Goal: Find specific page/section: Find specific page/section

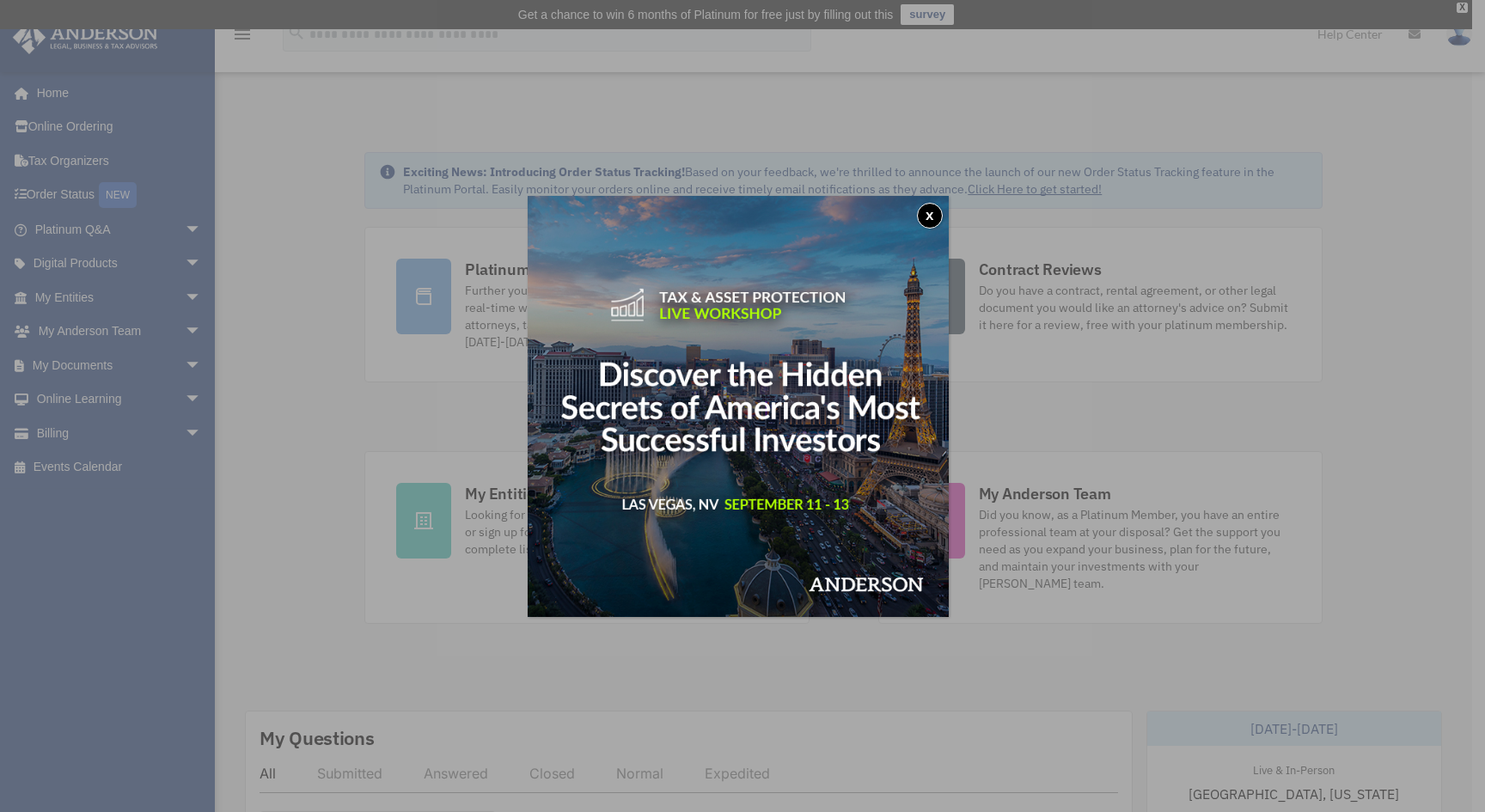
click at [936, 216] on button "x" at bounding box center [930, 216] width 26 height 26
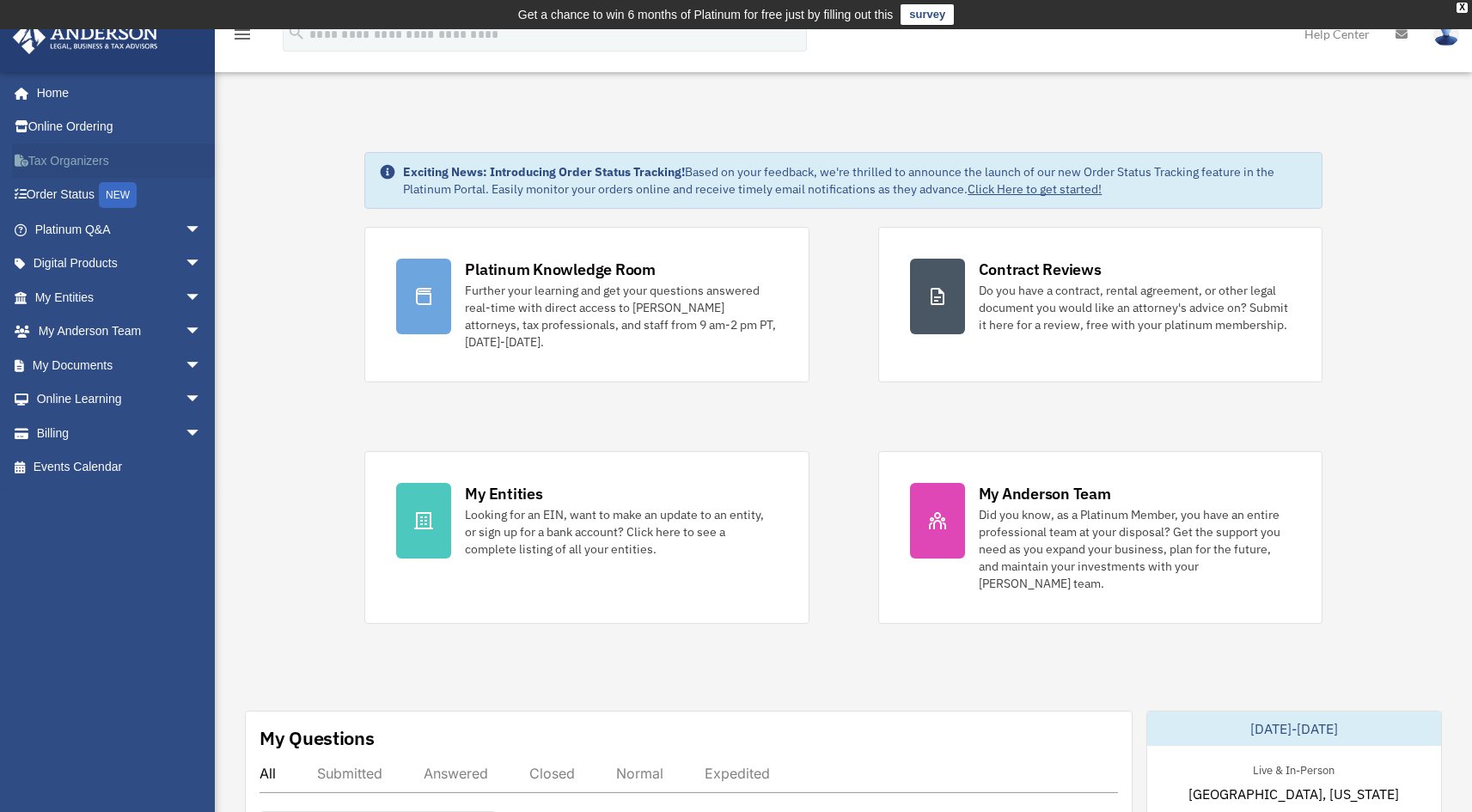
click at [113, 157] on link "Tax Organizers" at bounding box center [119, 160] width 216 height 34
click at [70, 359] on link "My Documents arrow_drop_down" at bounding box center [119, 365] width 216 height 34
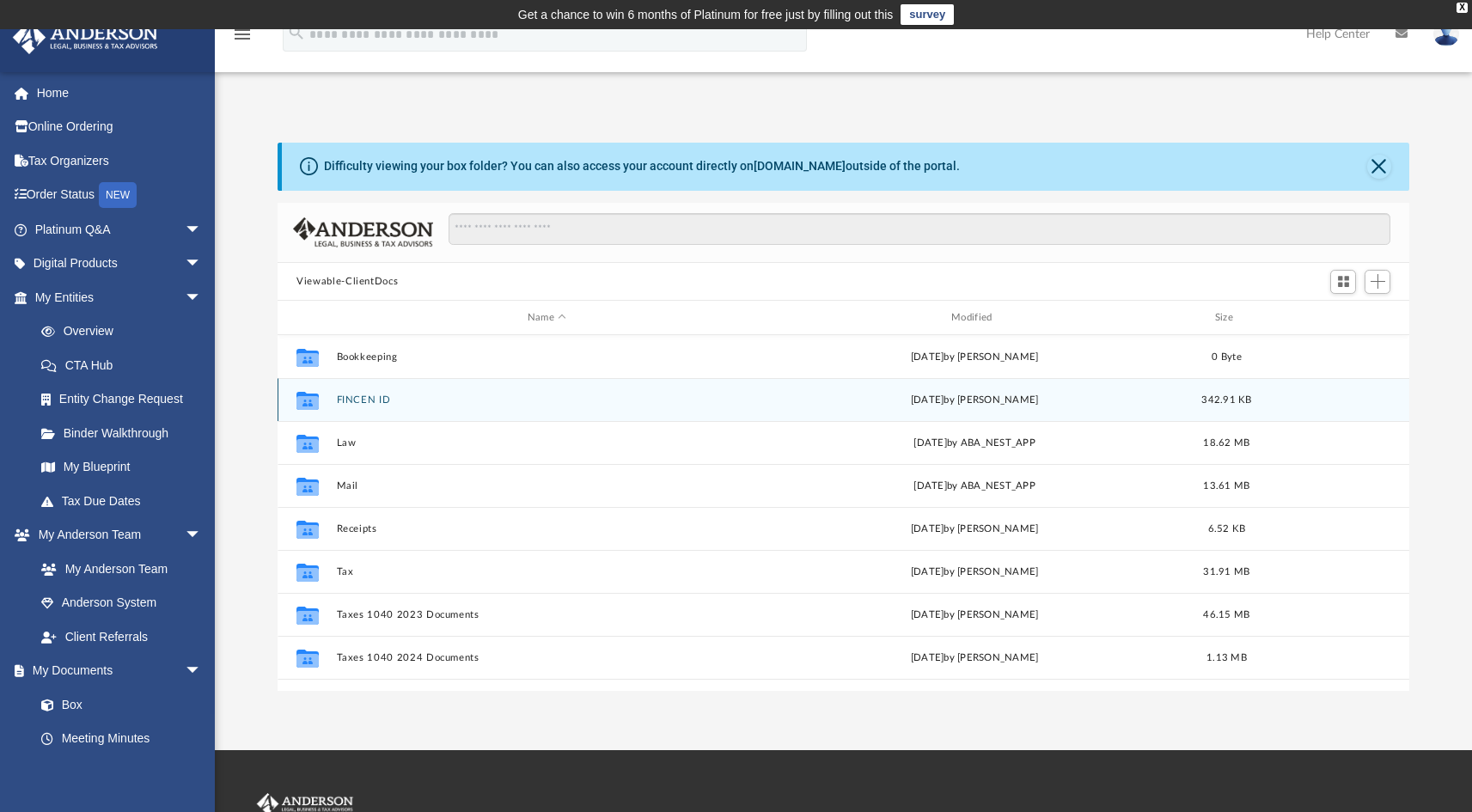
scroll to position [30, 0]
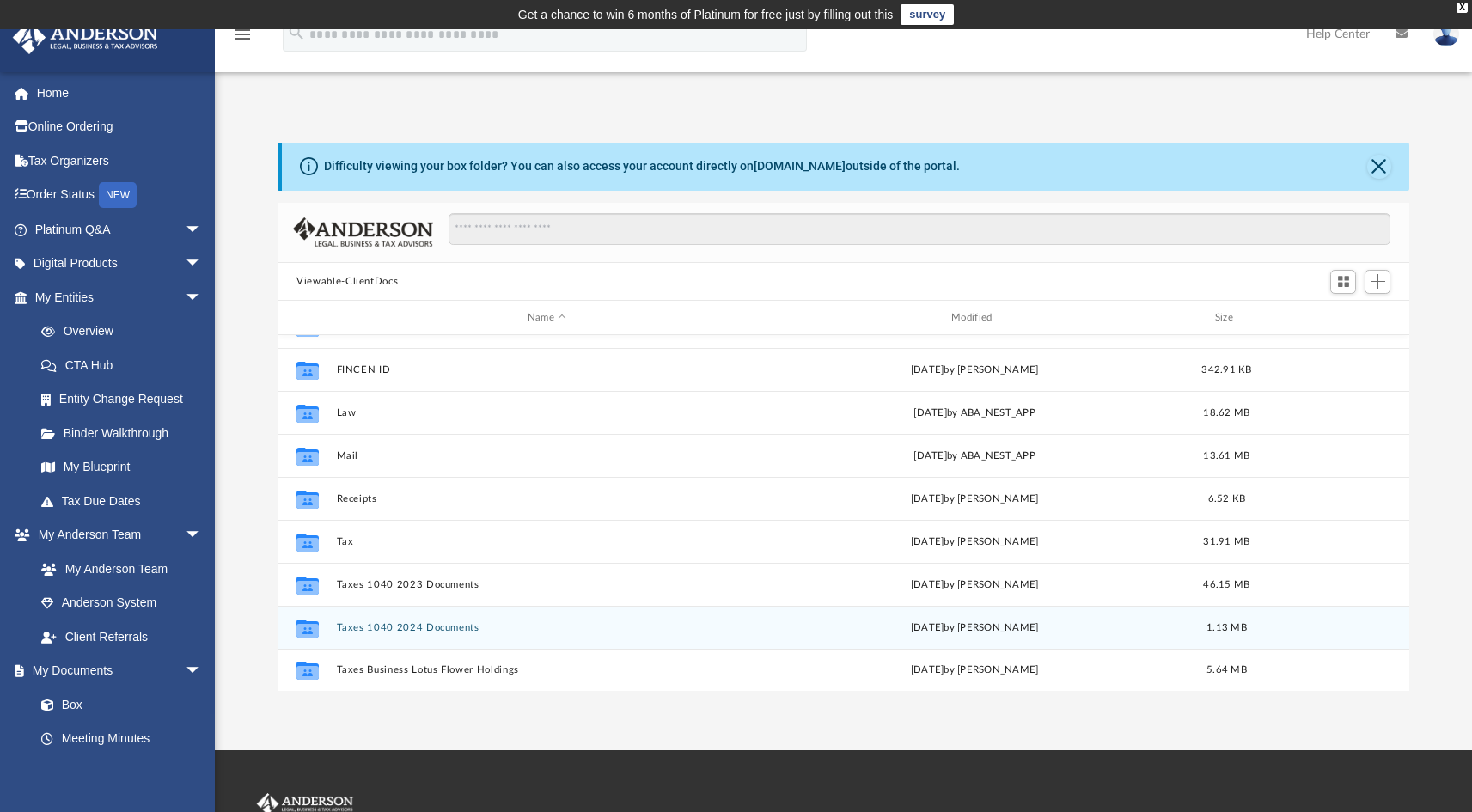
click at [415, 620] on div "Collaborated Folder Taxes 1040 2024 Documents Wed Jul 16 2025 by Allen Hwang 1.…" at bounding box center [844, 626] width 1132 height 43
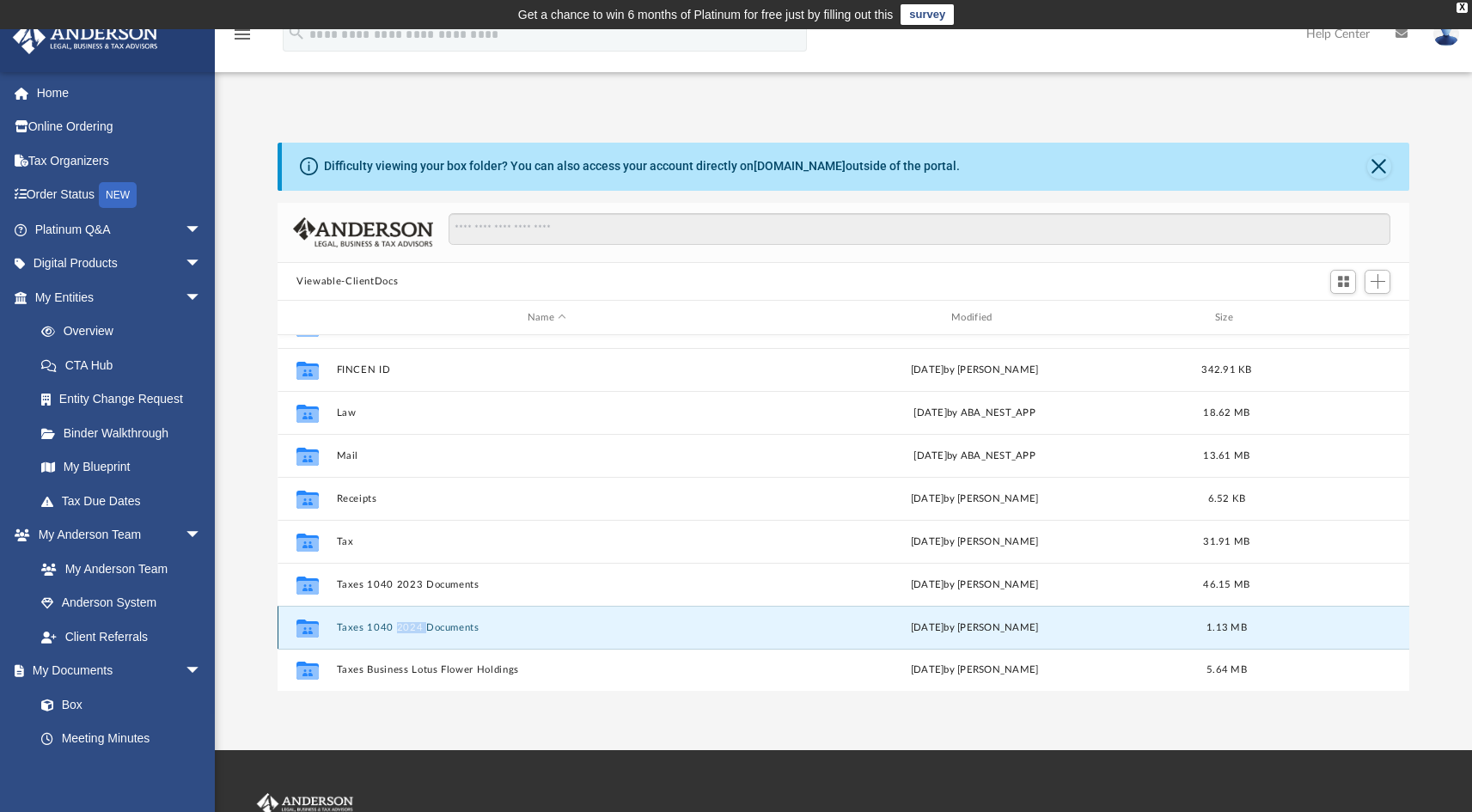
click at [415, 620] on div "Collaborated Folder Taxes 1040 2024 Documents Wed Jul 16 2025 by Allen Hwang 1.…" at bounding box center [844, 626] width 1132 height 43
click at [317, 626] on icon "grid" at bounding box center [308, 630] width 22 height 14
click at [356, 627] on button "Taxes 1040 2024 Documents" at bounding box center [547, 627] width 420 height 11
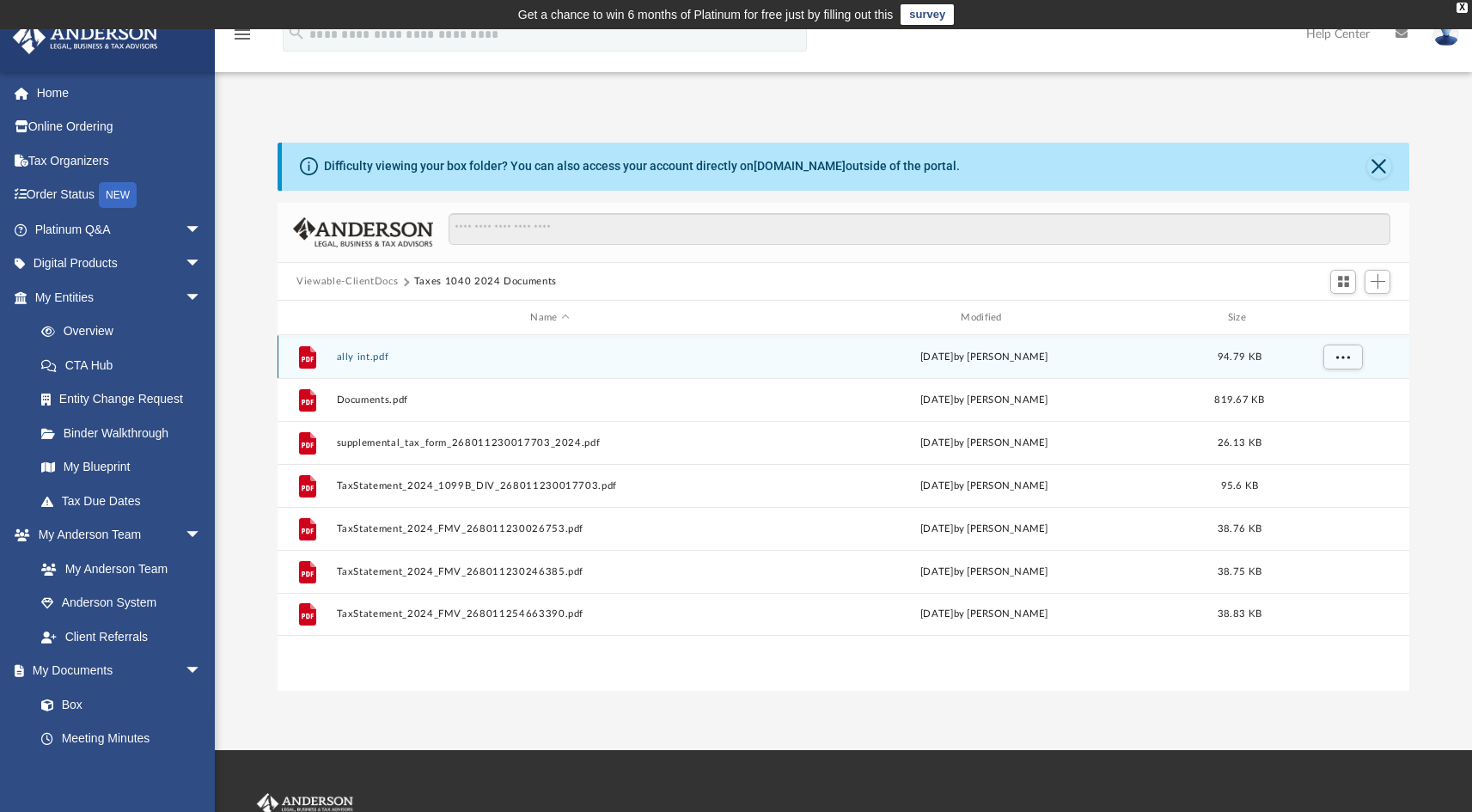
scroll to position [0, 0]
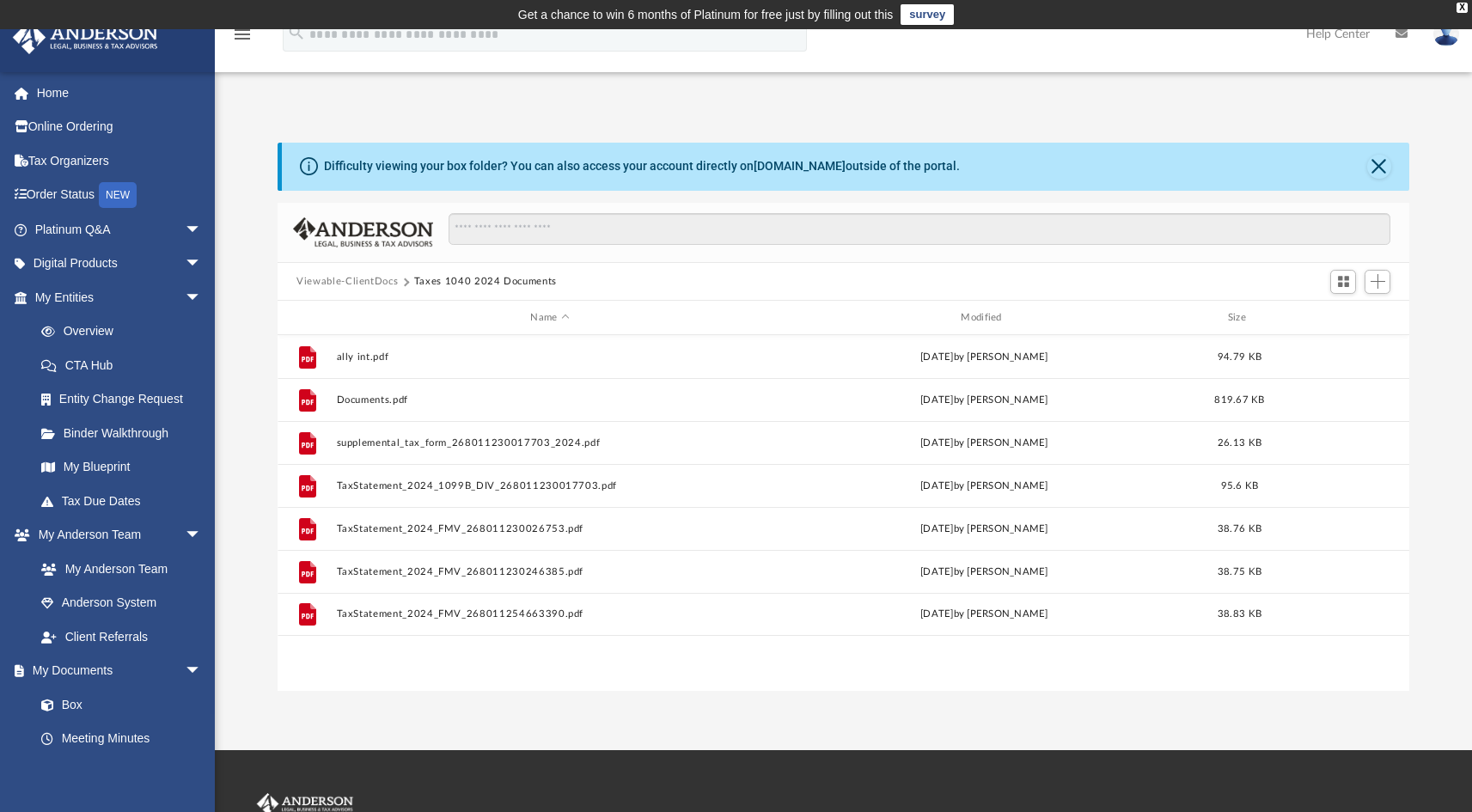
click at [375, 278] on button "Viewable-ClientDocs" at bounding box center [347, 281] width 101 height 16
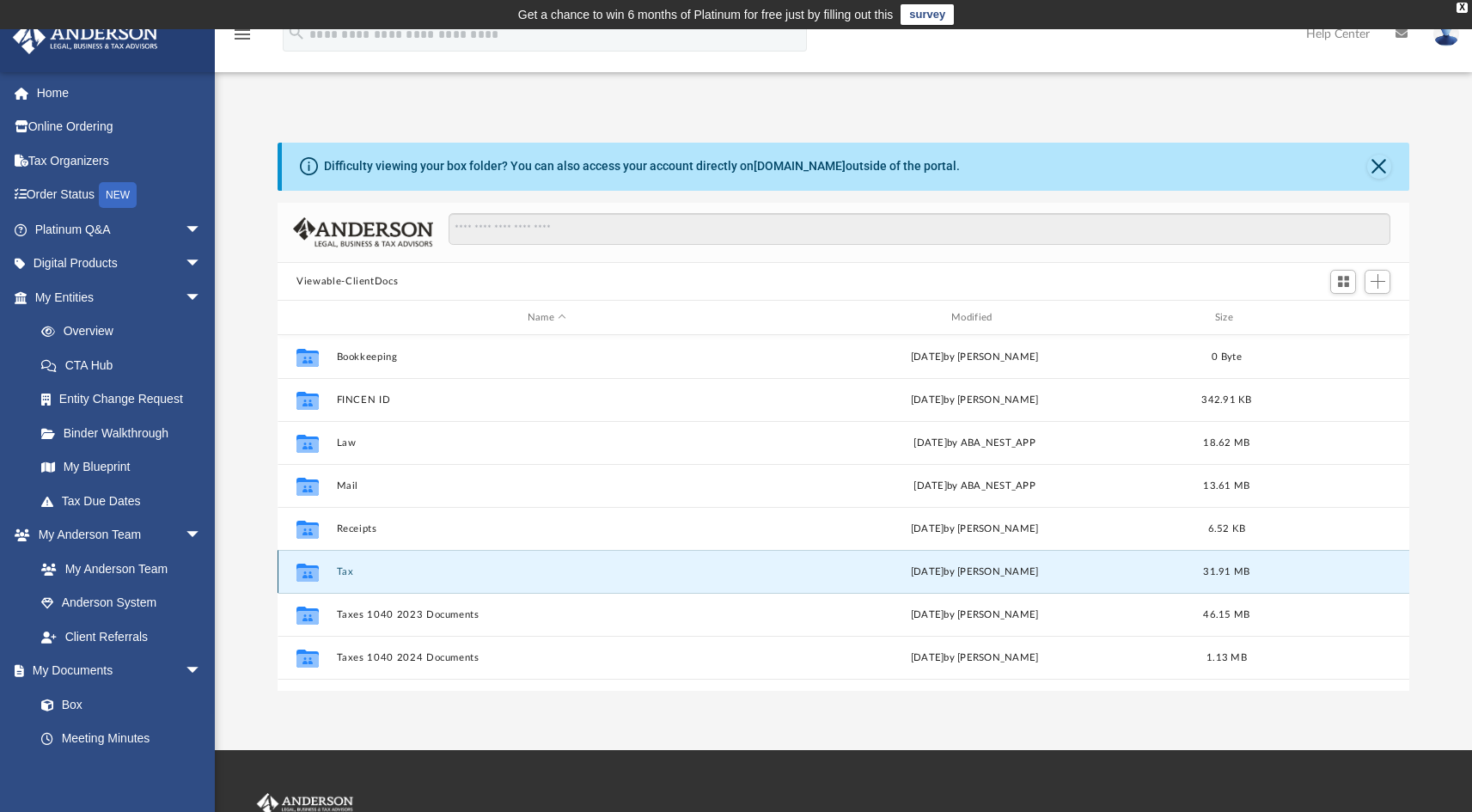
click at [382, 572] on button "Tax" at bounding box center [547, 571] width 420 height 11
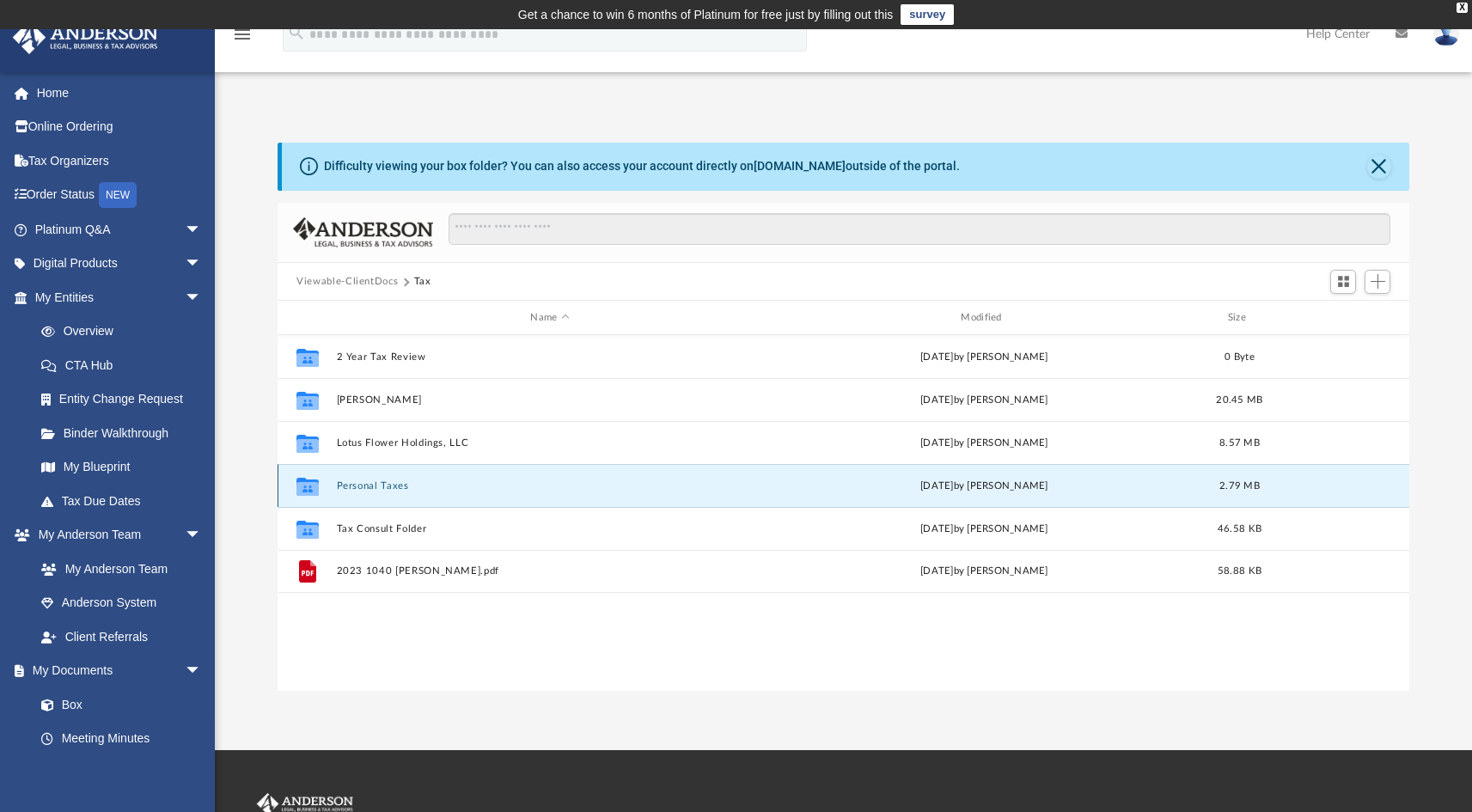
click at [389, 487] on button "Personal Taxes" at bounding box center [550, 486] width 427 height 11
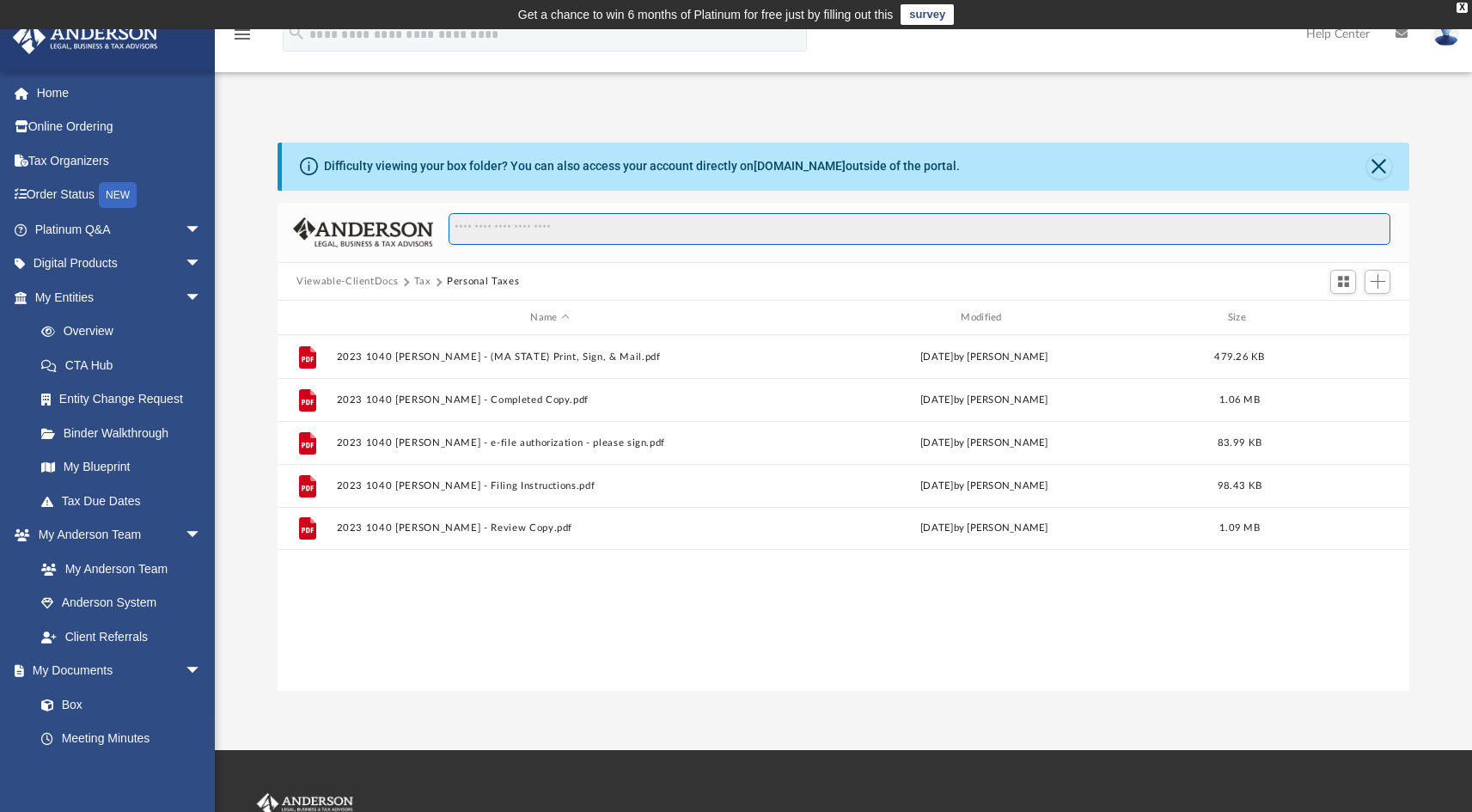
click at [477, 237] on input "Search files and folders" at bounding box center [919, 230] width 942 height 33
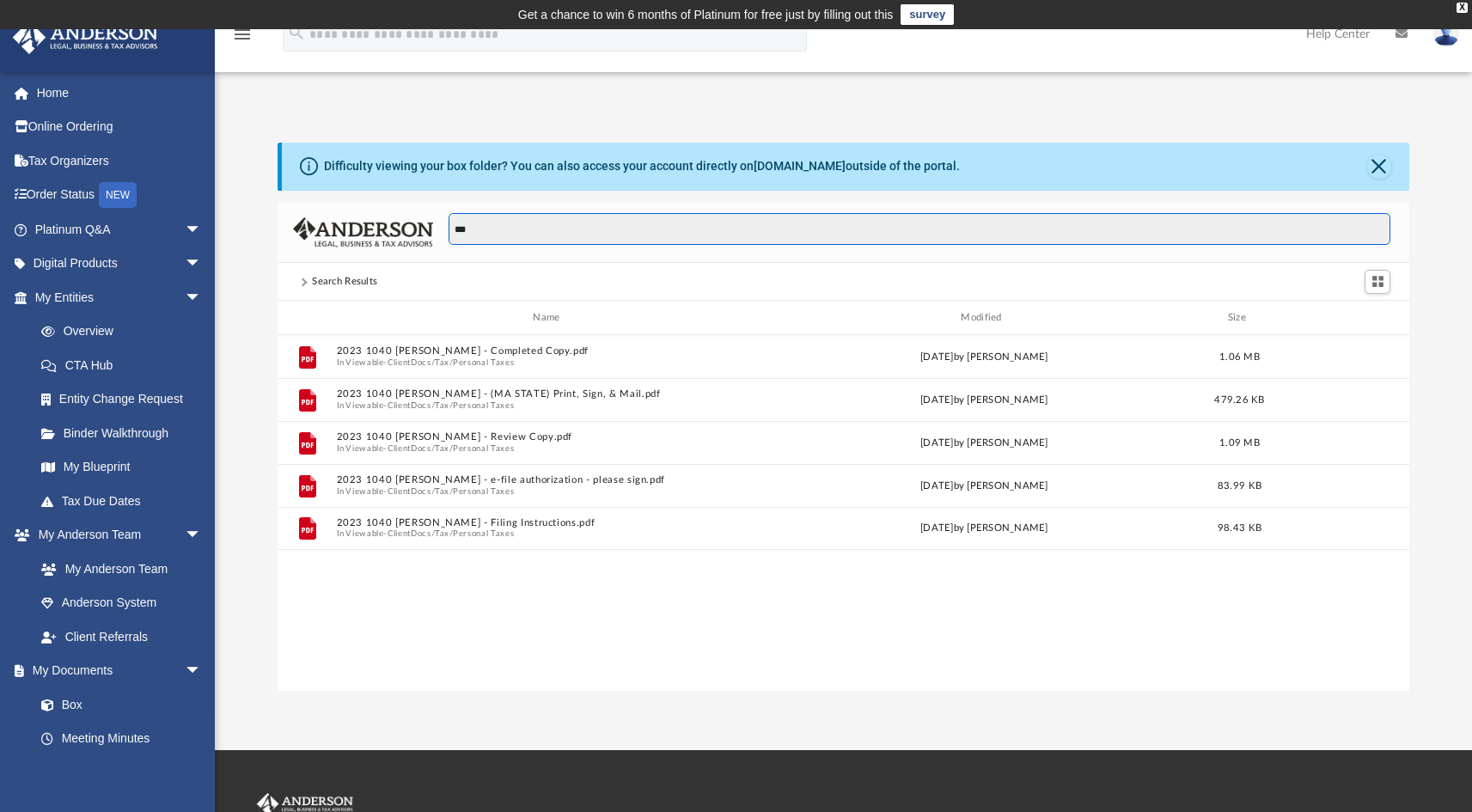
scroll to position [378, 1119]
click at [1374, 164] on button "Close" at bounding box center [1379, 166] width 24 height 24
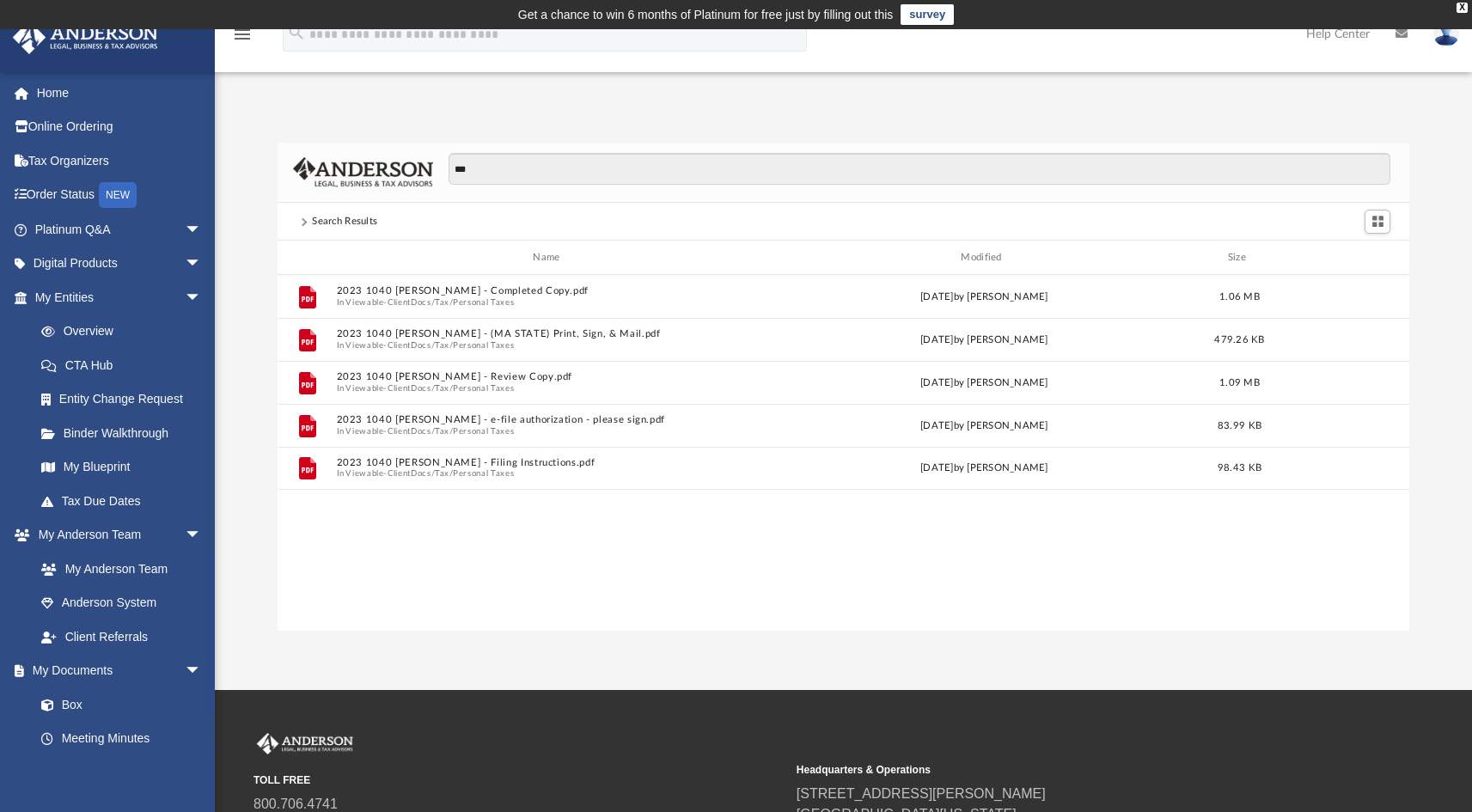
drag, startPoint x: 949, startPoint y: 189, endPoint x: 929, endPoint y: 196, distance: 21.2
click at [929, 196] on div "***" at bounding box center [912, 177] width 957 height 50
click at [892, 175] on input "***" at bounding box center [919, 169] width 942 height 33
type input "*"
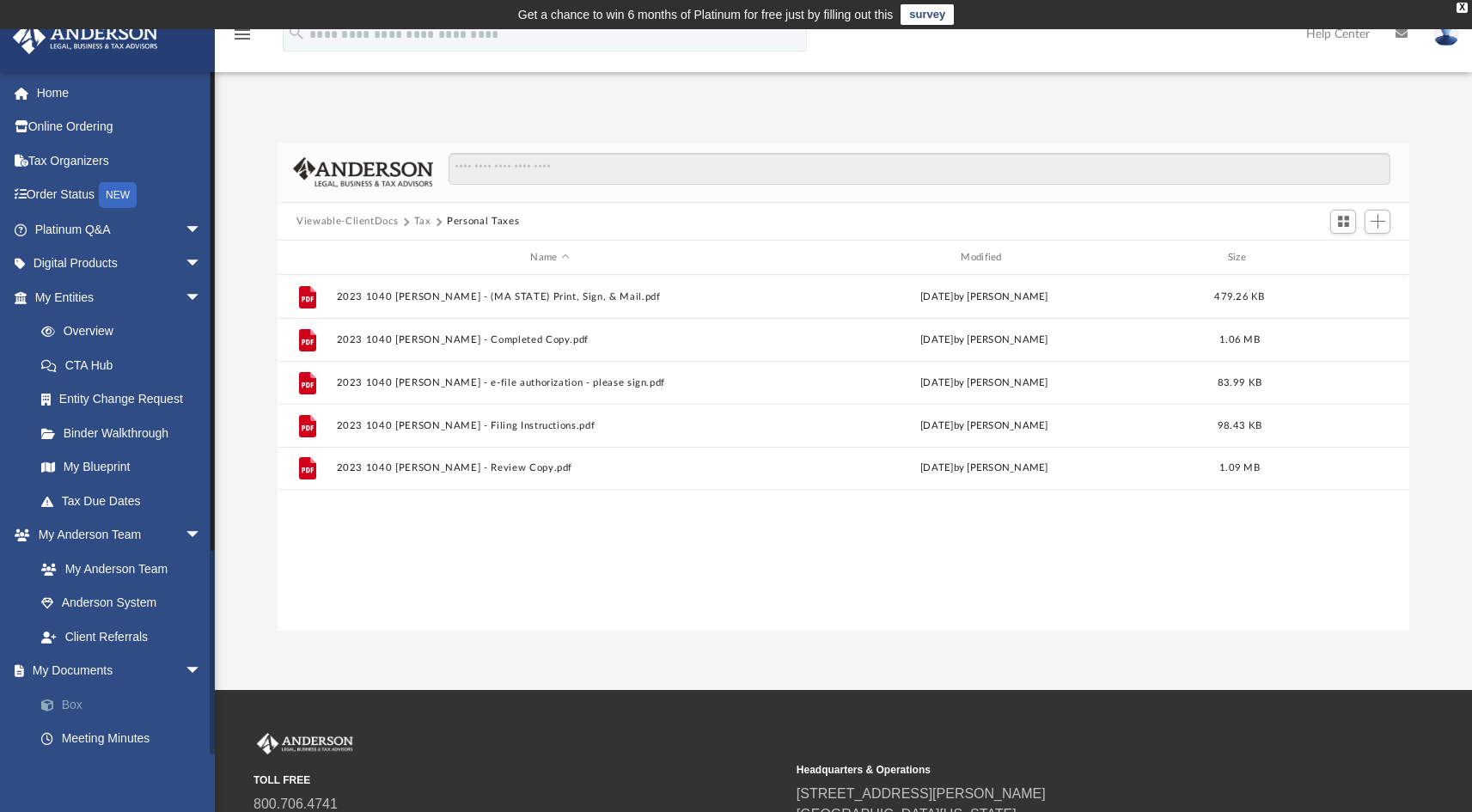
click at [85, 705] on link "Box" at bounding box center [126, 704] width 204 height 34
click at [353, 221] on button "Viewable-ClientDocs" at bounding box center [347, 221] width 101 height 16
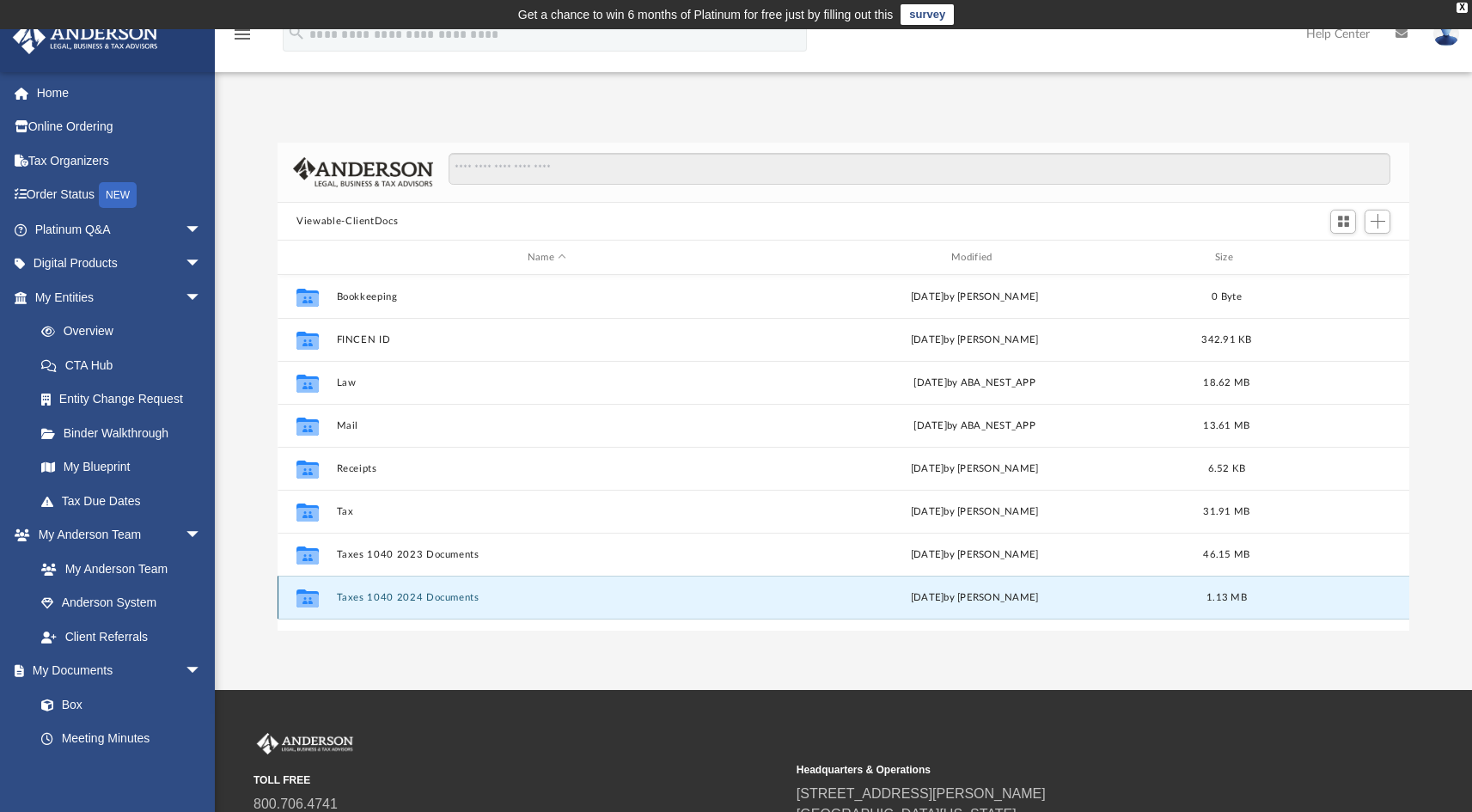
click at [361, 597] on button "Taxes 1040 2024 Documents" at bounding box center [547, 597] width 420 height 11
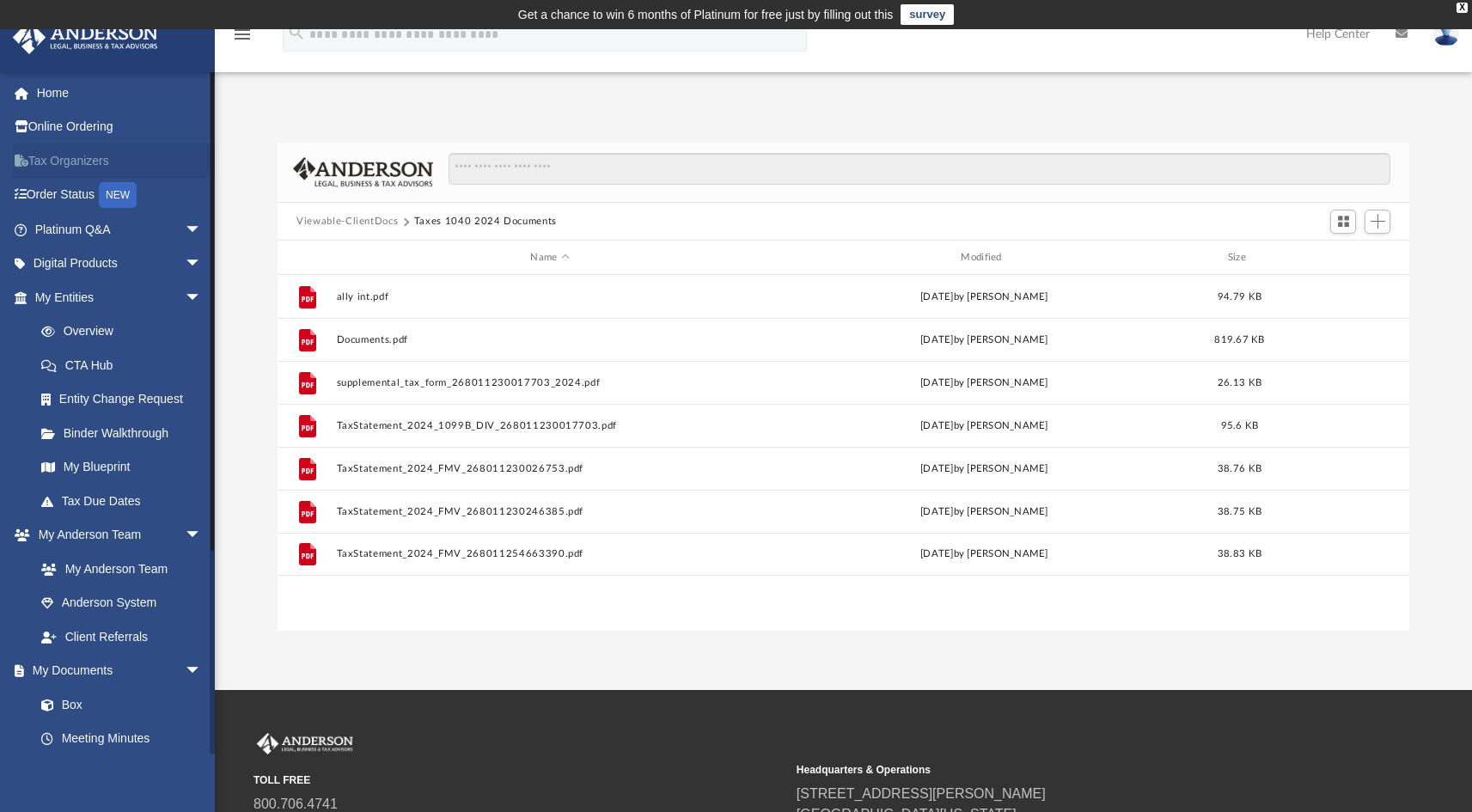
click at [86, 160] on link "Tax Organizers" at bounding box center [119, 160] width 216 height 34
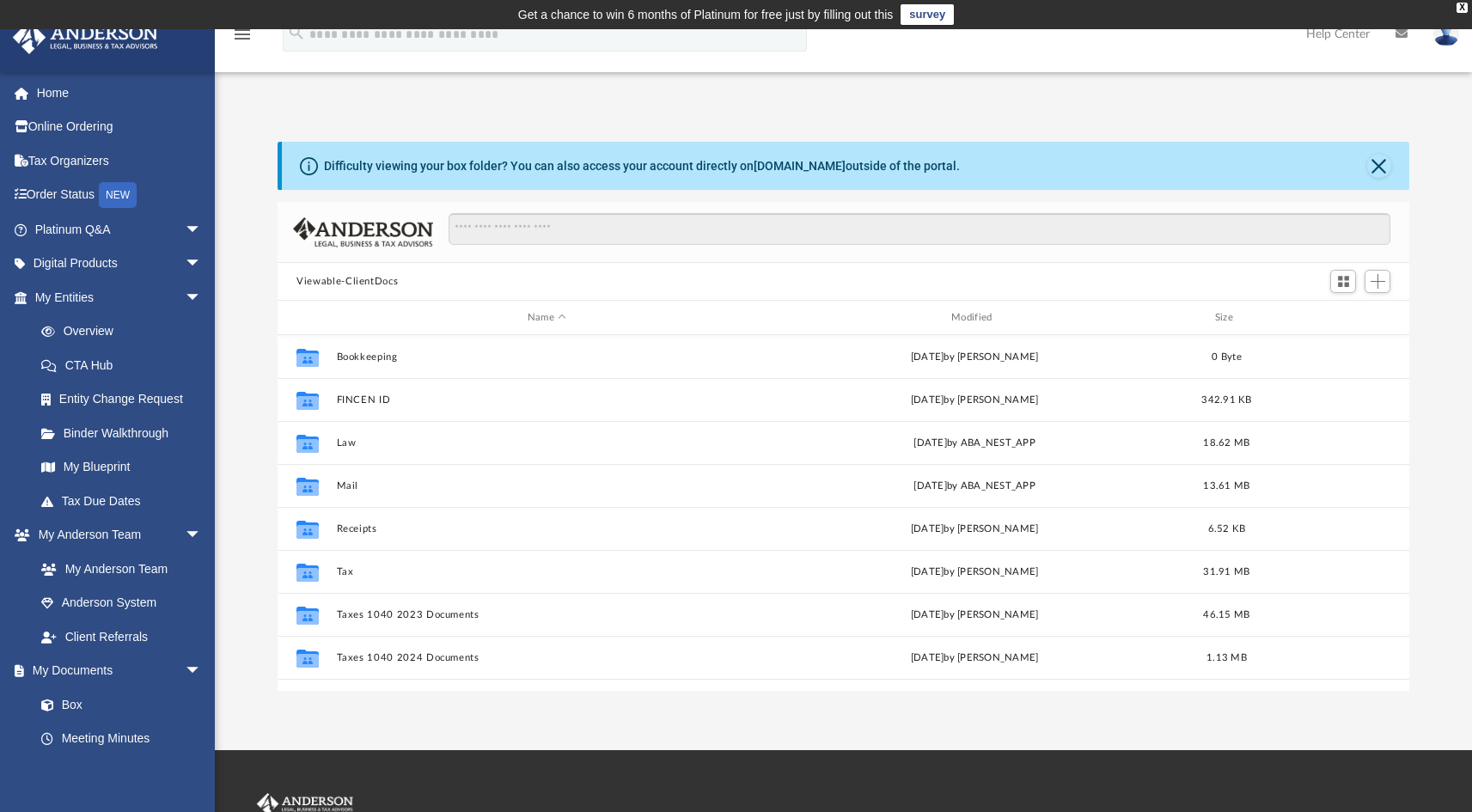
scroll to position [378, 1119]
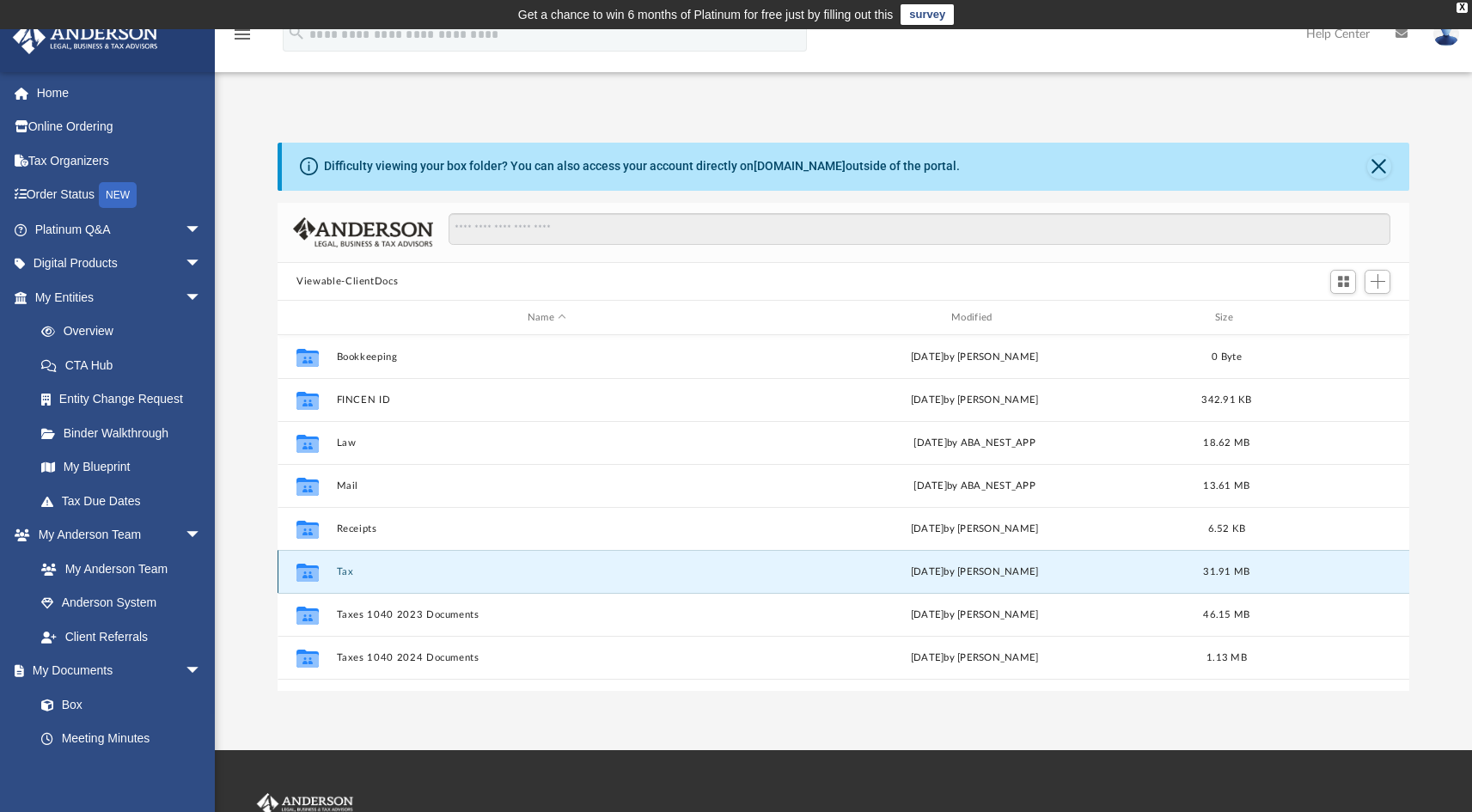
click at [344, 569] on button "Tax" at bounding box center [547, 571] width 420 height 11
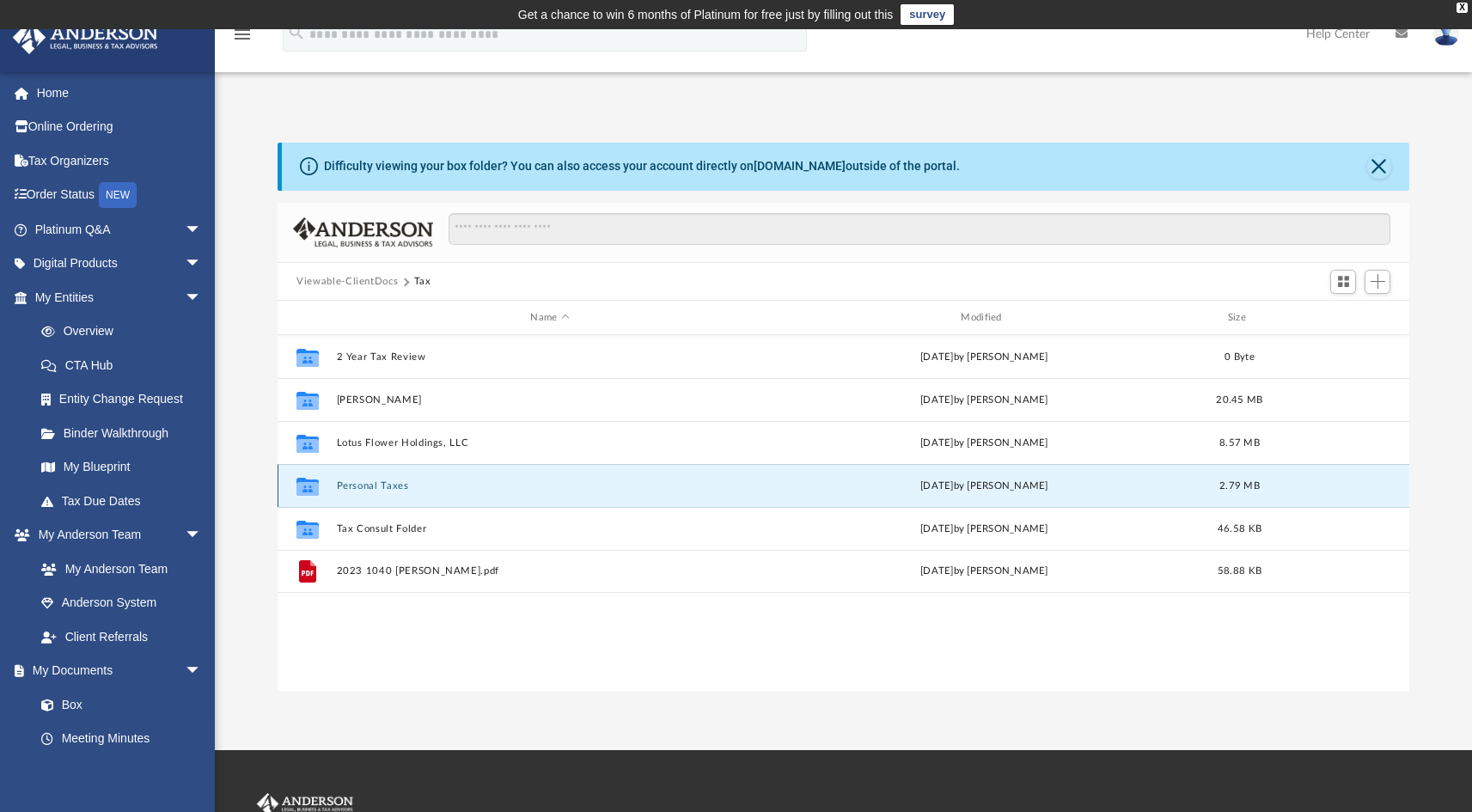
click at [393, 484] on button "Personal Taxes" at bounding box center [550, 486] width 427 height 11
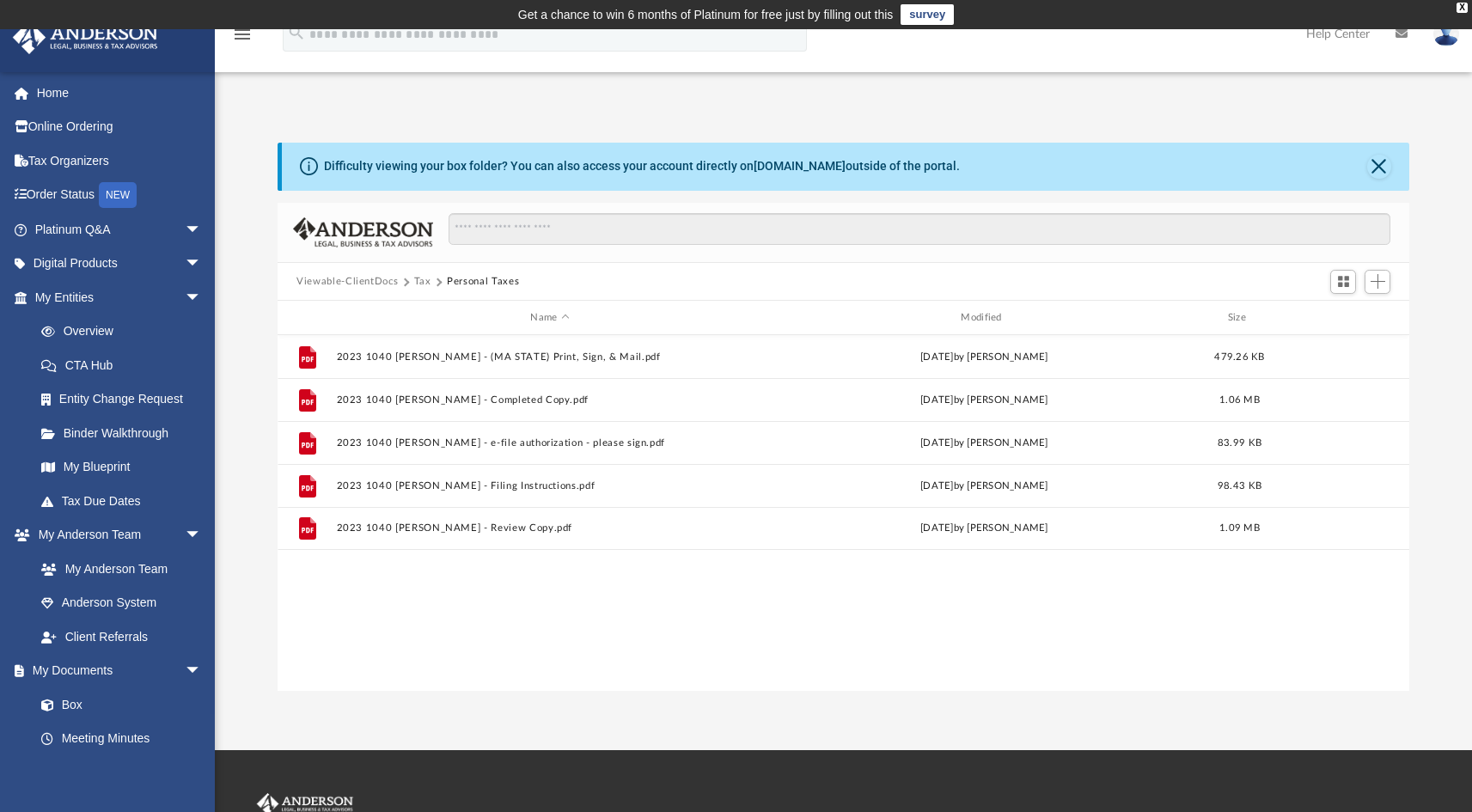
click at [418, 286] on button "Tax" at bounding box center [423, 281] width 17 height 16
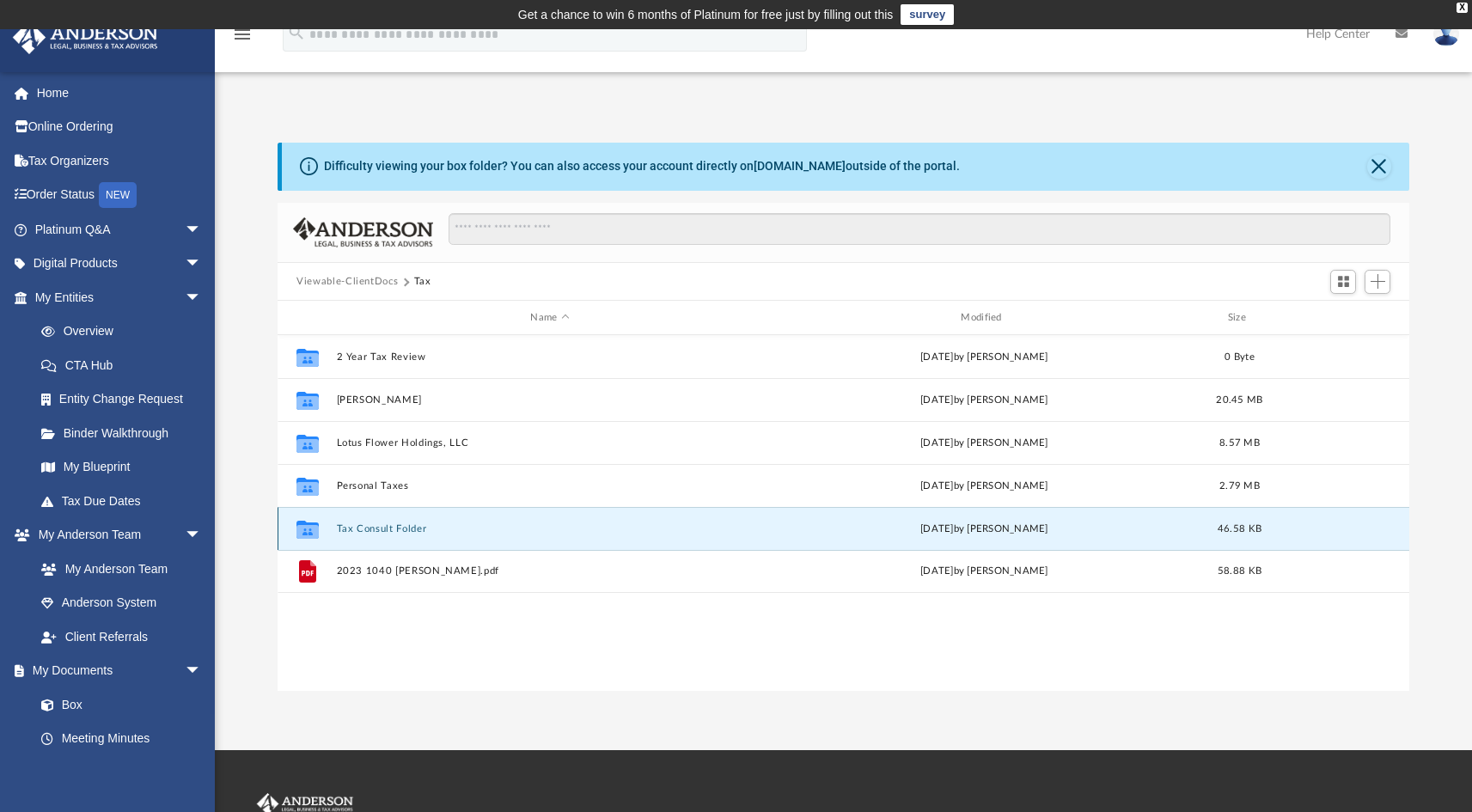
click at [379, 524] on button "Tax Consult Folder" at bounding box center [550, 529] width 427 height 11
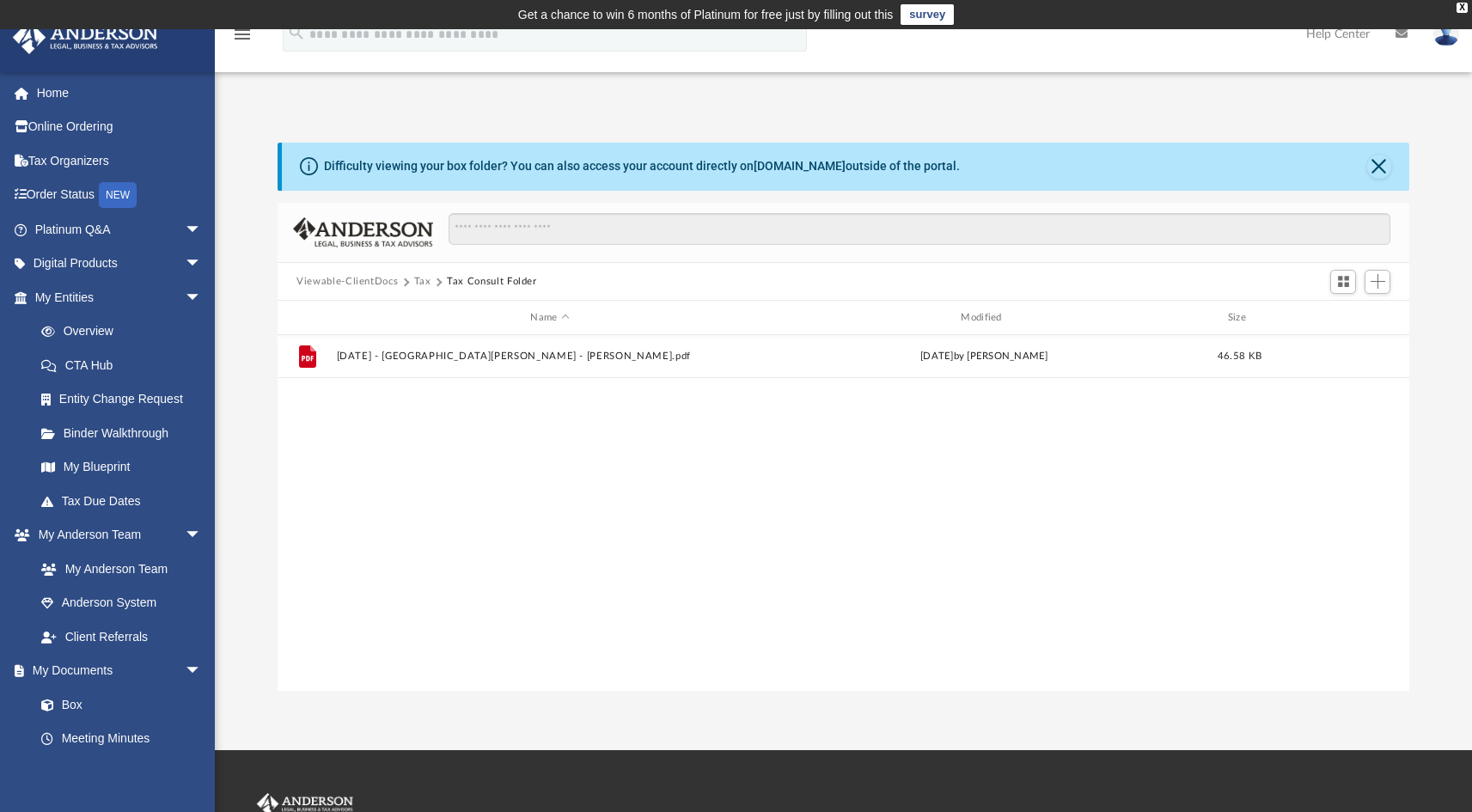
click at [378, 280] on button "Viewable-ClientDocs" at bounding box center [347, 281] width 101 height 16
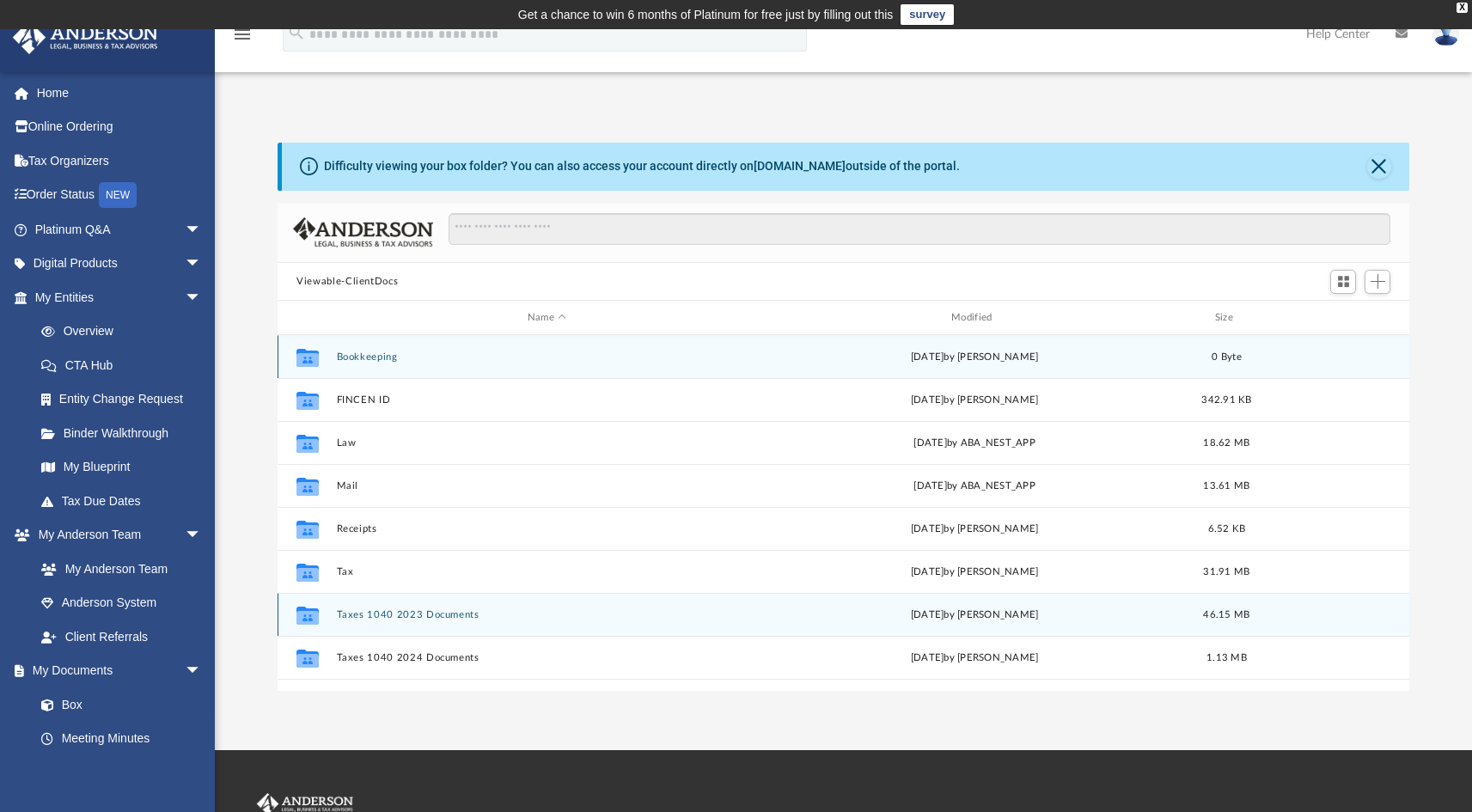
scroll to position [30, 0]
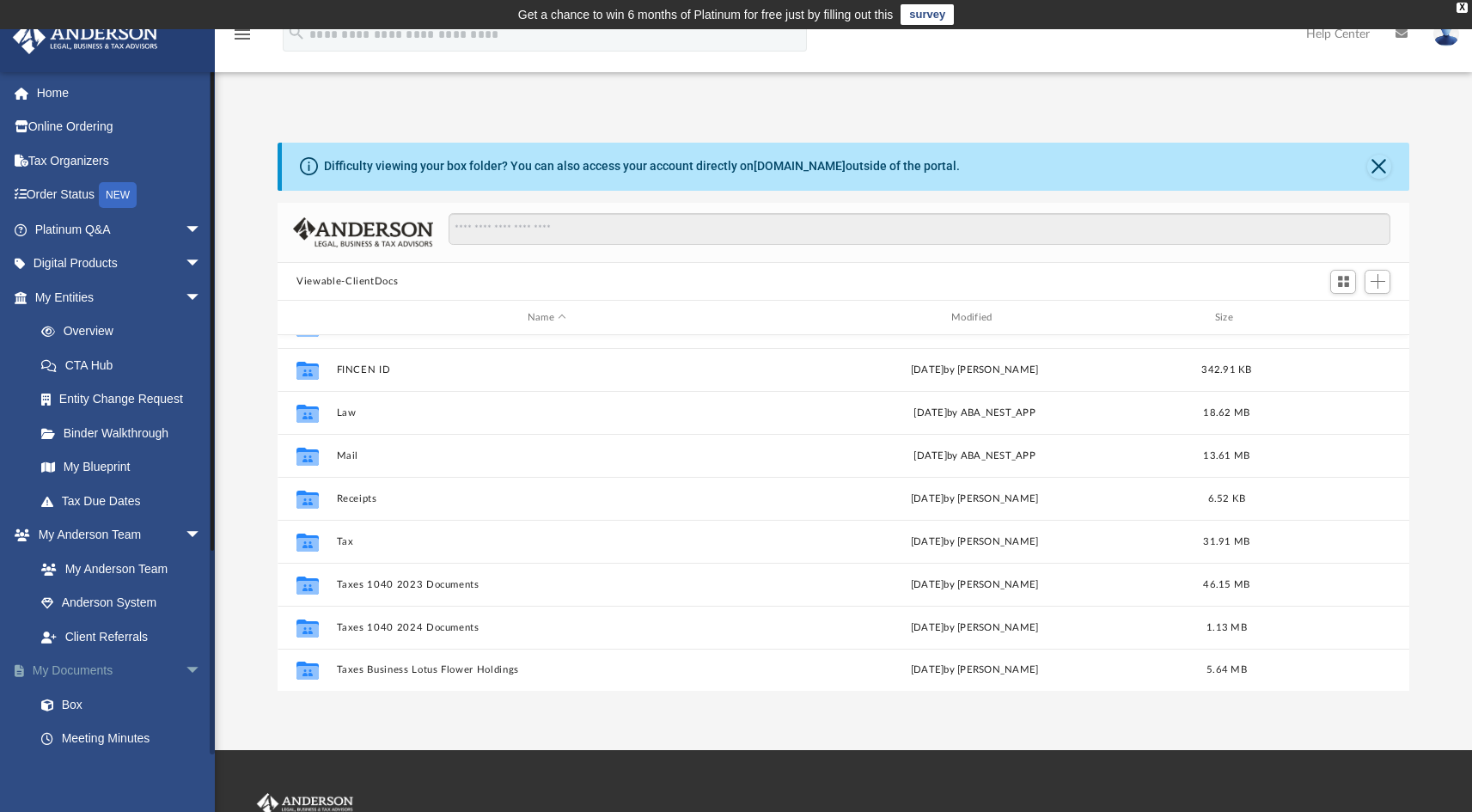
click at [103, 671] on link "My Documents arrow_drop_down" at bounding box center [119, 671] width 216 height 34
click at [90, 163] on link "Tax Organizers" at bounding box center [119, 160] width 216 height 34
